Goal: Navigation & Orientation: Find specific page/section

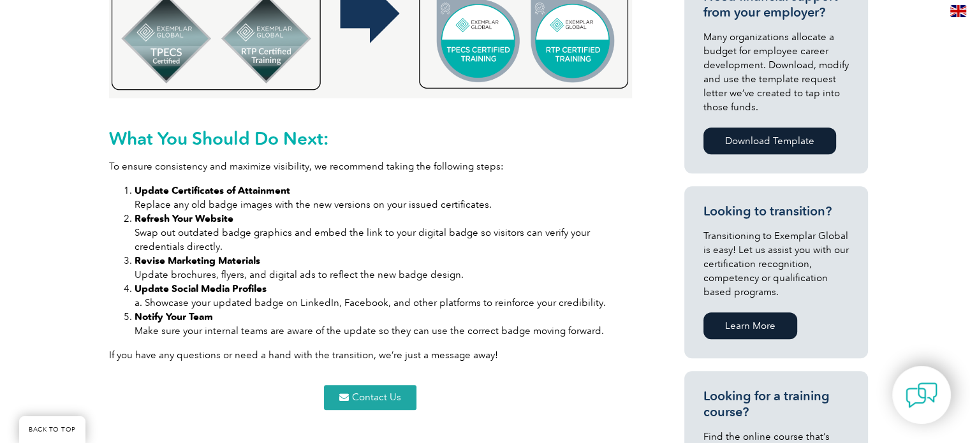
scroll to position [611, 0]
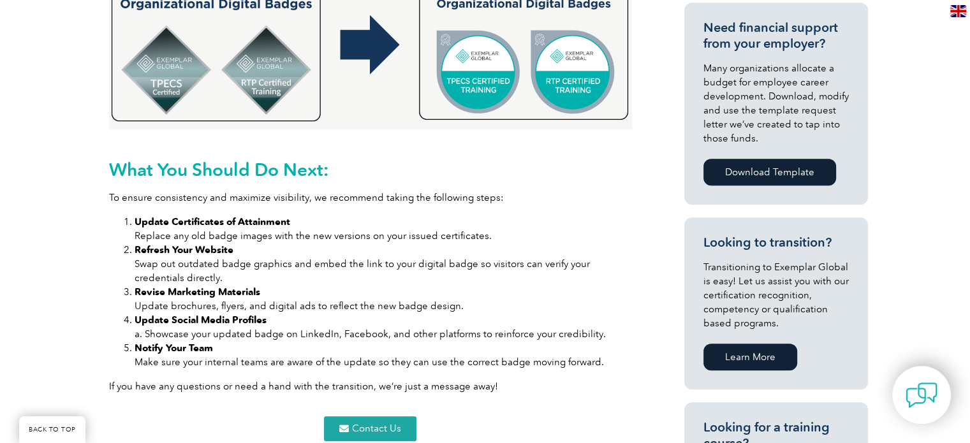
click at [579, 57] on img at bounding box center [370, 42] width 523 height 174
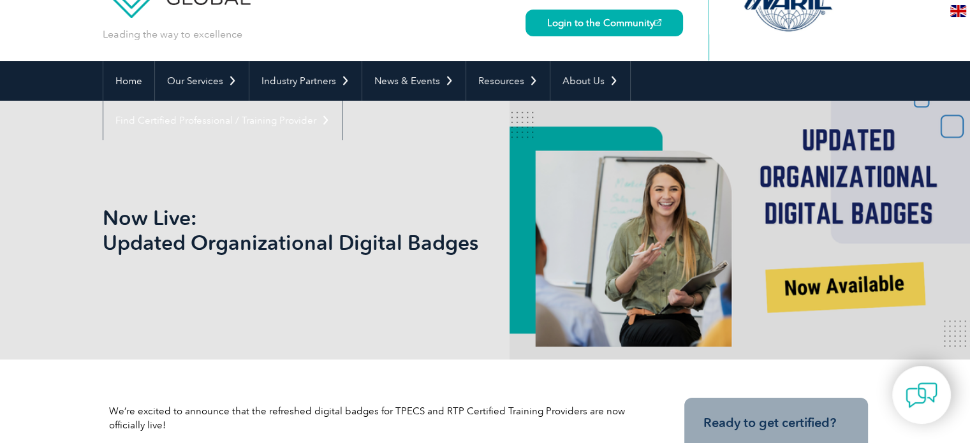
scroll to position [0, 0]
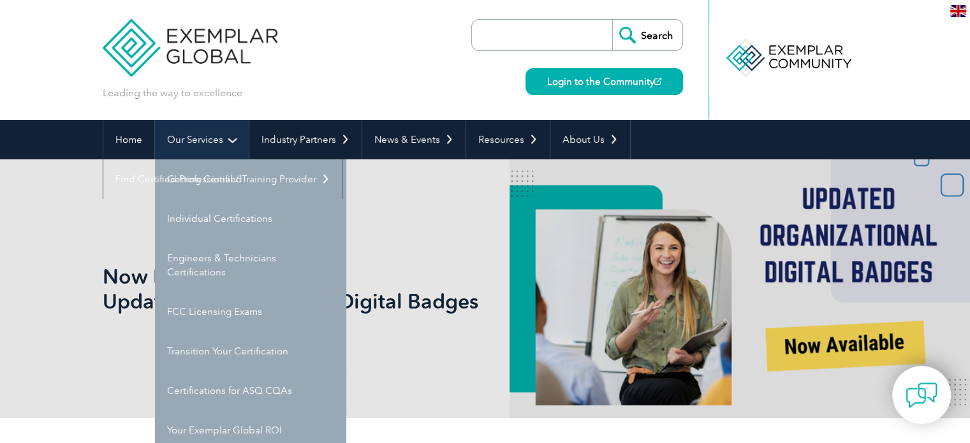
click at [230, 138] on link "Our Services" at bounding box center [202, 140] width 94 height 40
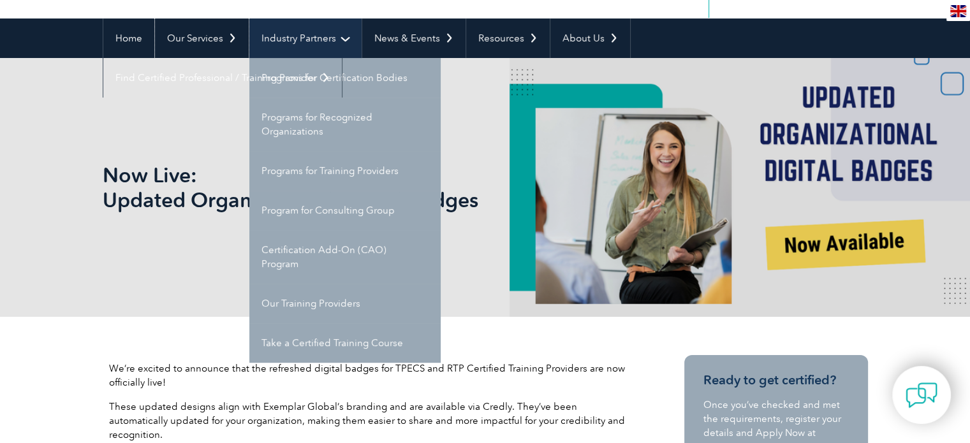
scroll to position [102, 0]
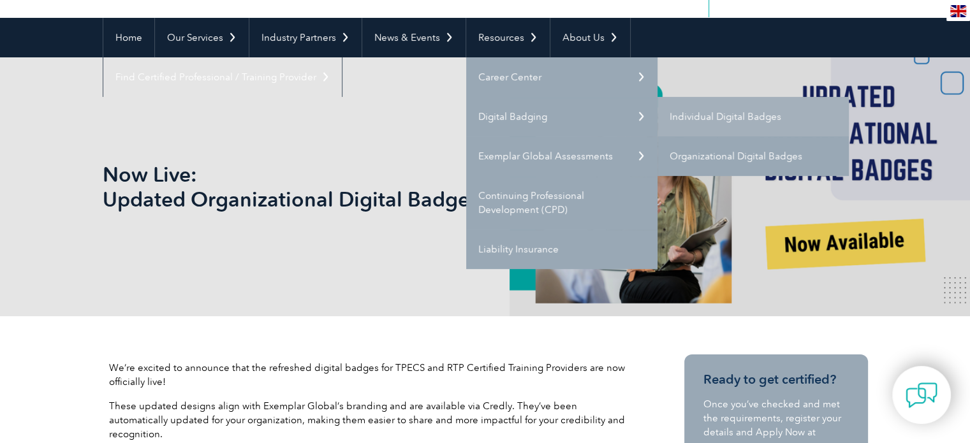
click at [720, 154] on link "Organizational Digital Badges" at bounding box center [752, 156] width 191 height 40
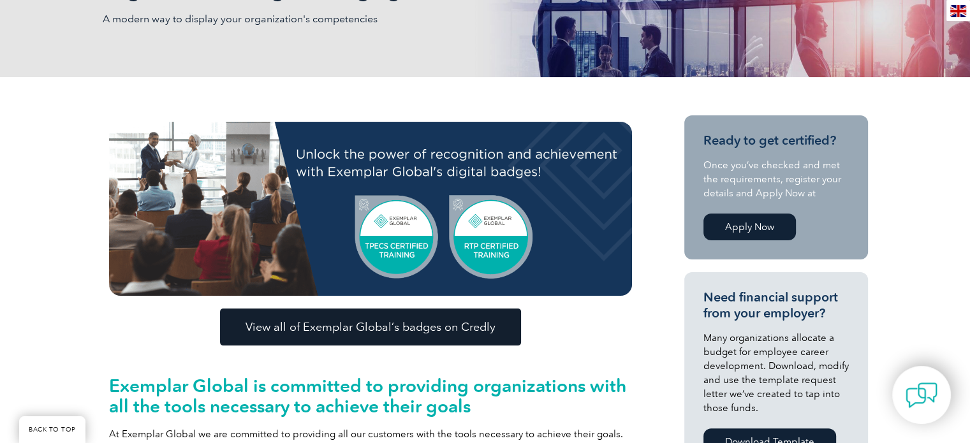
scroll to position [230, 0]
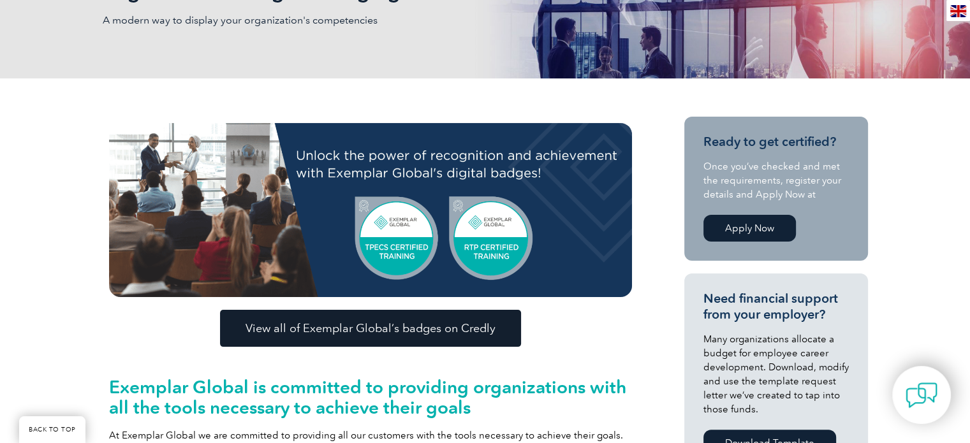
click at [428, 328] on span "View all of Exemplar Global’s badges on Credly" at bounding box center [370, 328] width 250 height 11
